Goal: Task Accomplishment & Management: Use online tool/utility

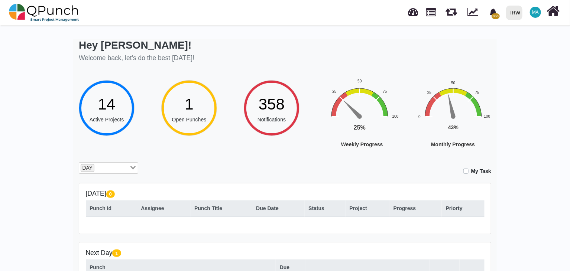
click at [39, 130] on div "Hey [PERSON_NAME]! Welcome back, let's do the best [DATE]! 14 Active Projects 1…" at bounding box center [285, 211] width 570 height 375
drag, startPoint x: 50, startPoint y: 146, endPoint x: 246, endPoint y: 162, distance: 196.9
click at [246, 162] on div "Hey [PERSON_NAME]! Welcome back, let's do the best [DATE]! 14 Active Projects 1…" at bounding box center [285, 218] width 413 height 359
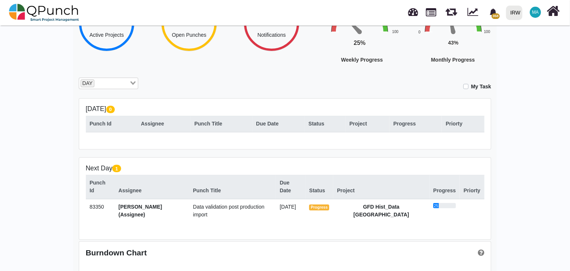
scroll to position [112, 0]
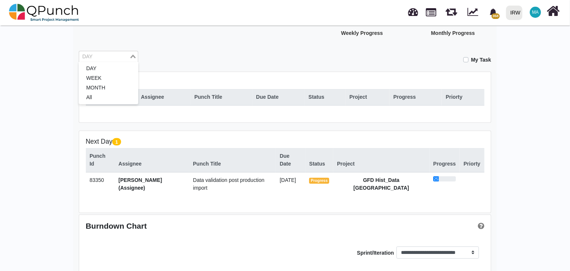
click at [101, 55] on input "Search for option" at bounding box center [104, 57] width 49 height 8
click at [98, 78] on li "WEEK" at bounding box center [108, 79] width 59 height 10
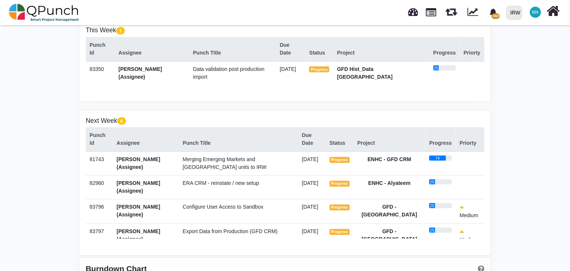
scroll to position [97, 0]
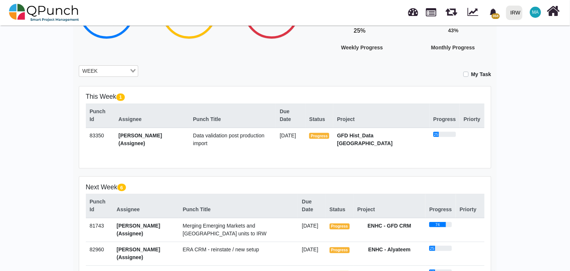
click at [114, 69] on input "Search for option" at bounding box center [114, 71] width 29 height 8
click at [106, 98] on li "MONTH" at bounding box center [108, 103] width 59 height 10
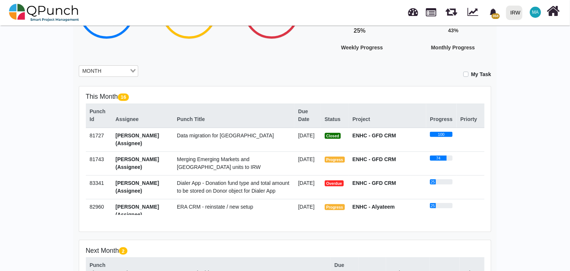
click at [210, 184] on span "Dialer App - Donation fund type and total amount to be stored on Donor object f…" at bounding box center [233, 187] width 113 height 14
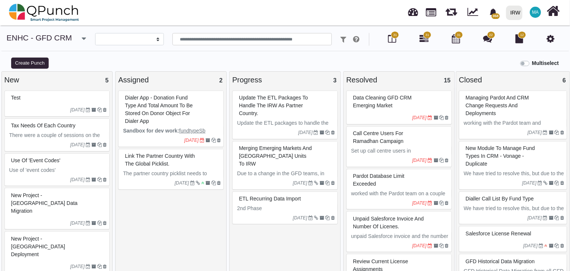
select select
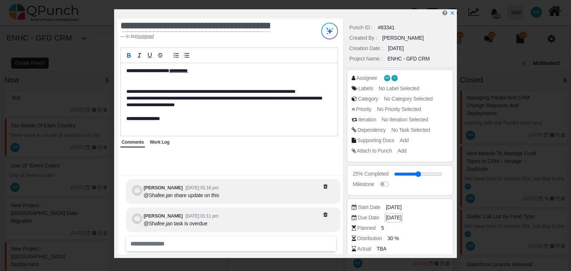
click at [396, 217] on span "[DATE]" at bounding box center [394, 218] width 16 height 8
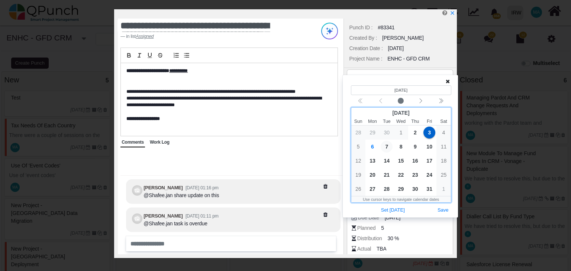
click at [388, 145] on span "7" at bounding box center [387, 147] width 12 height 12
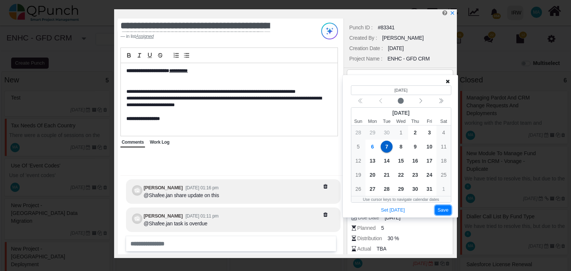
click at [442, 211] on button "Save" at bounding box center [443, 211] width 16 height 10
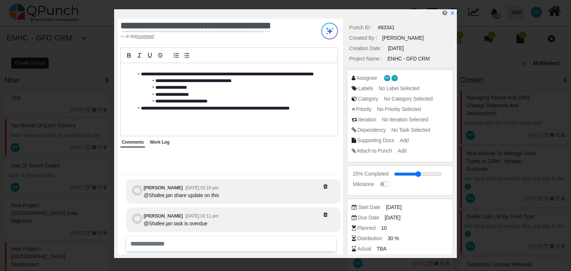
scroll to position [66, 0]
